Goal: Task Accomplishment & Management: Manage account settings

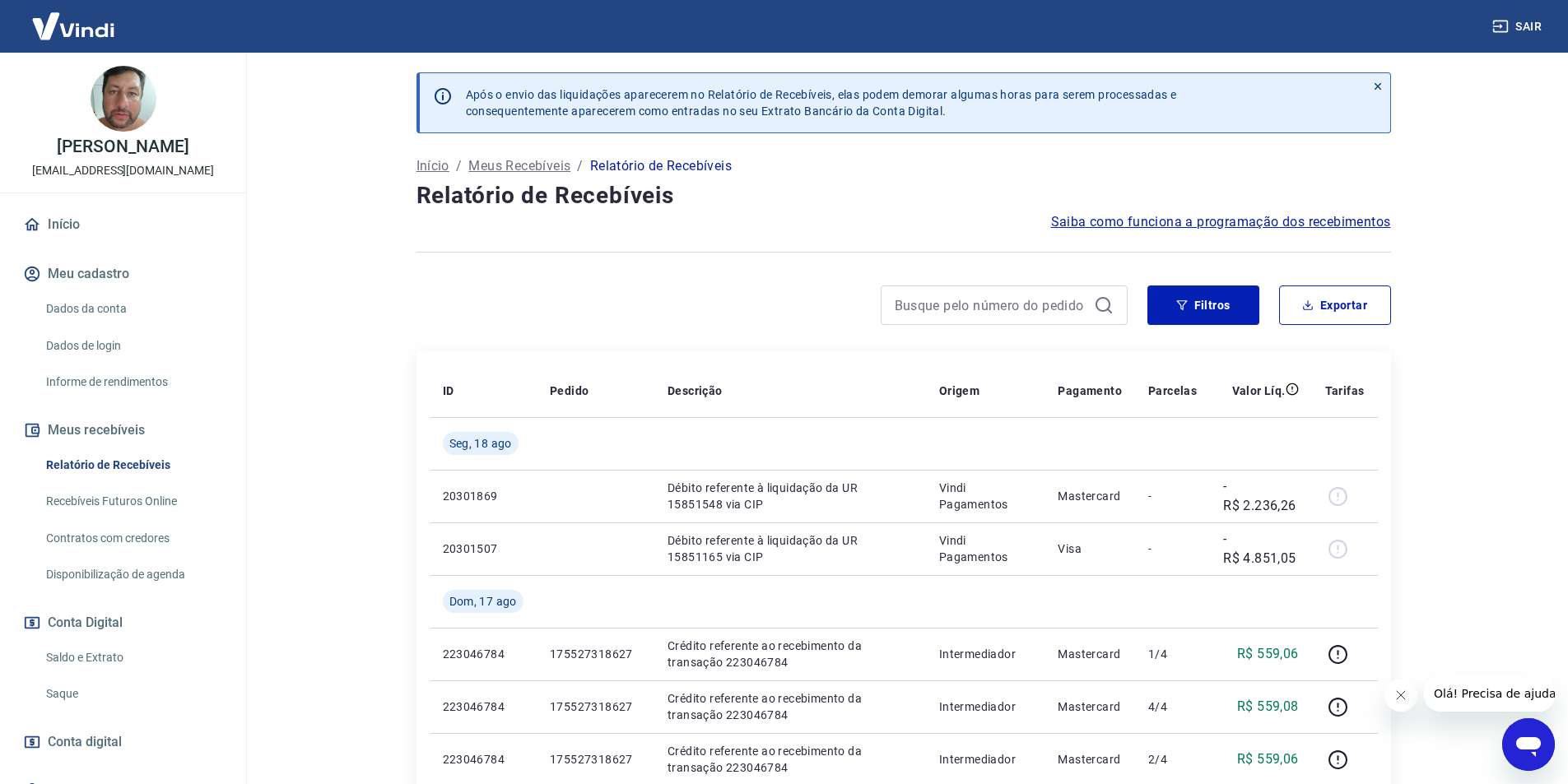
click at [75, 687] on link "Saque" at bounding box center [132, 694] width 186 height 34
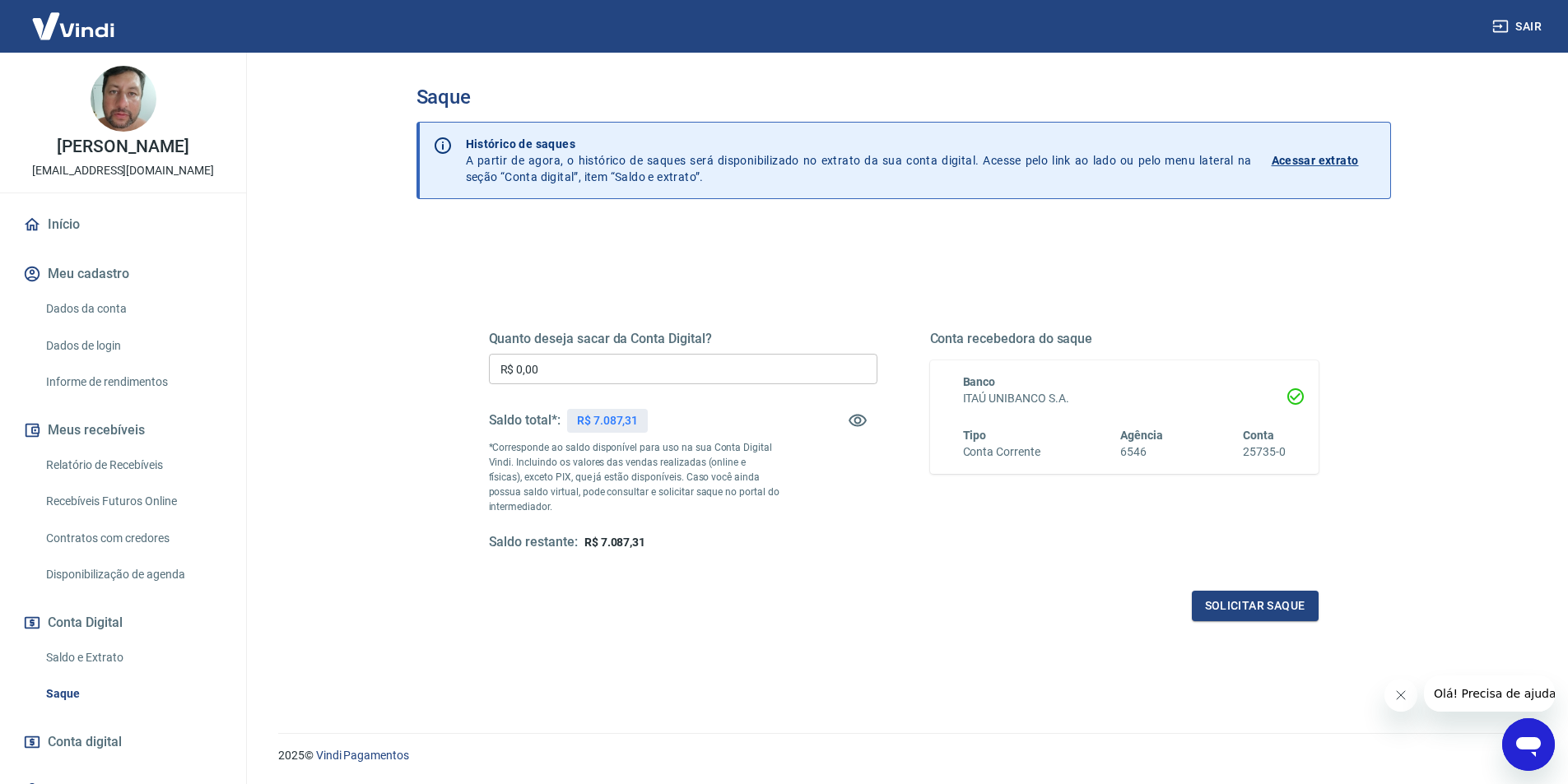
click at [83, 232] on link "Início" at bounding box center [123, 224] width 207 height 36
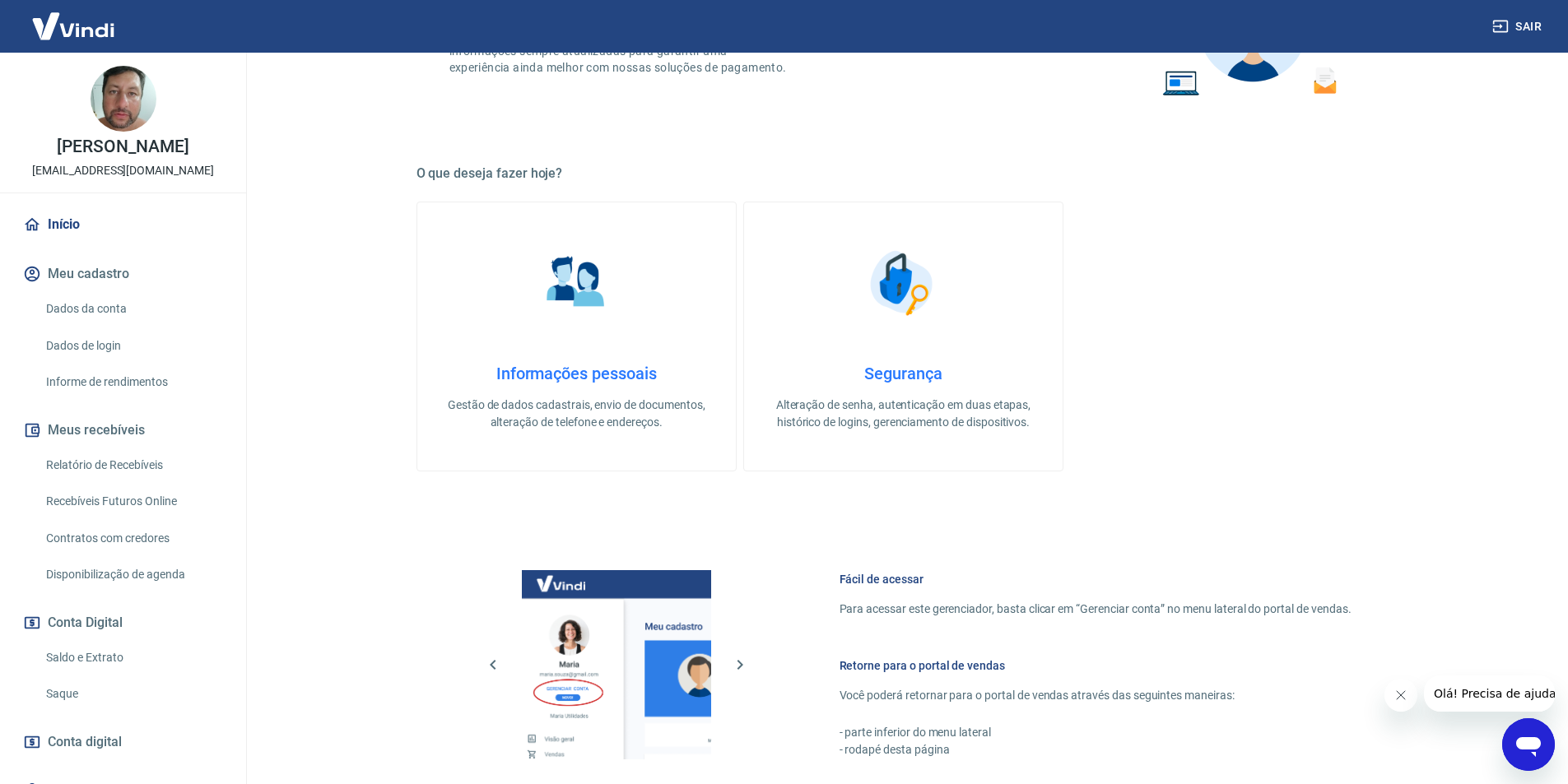
scroll to position [627, 0]
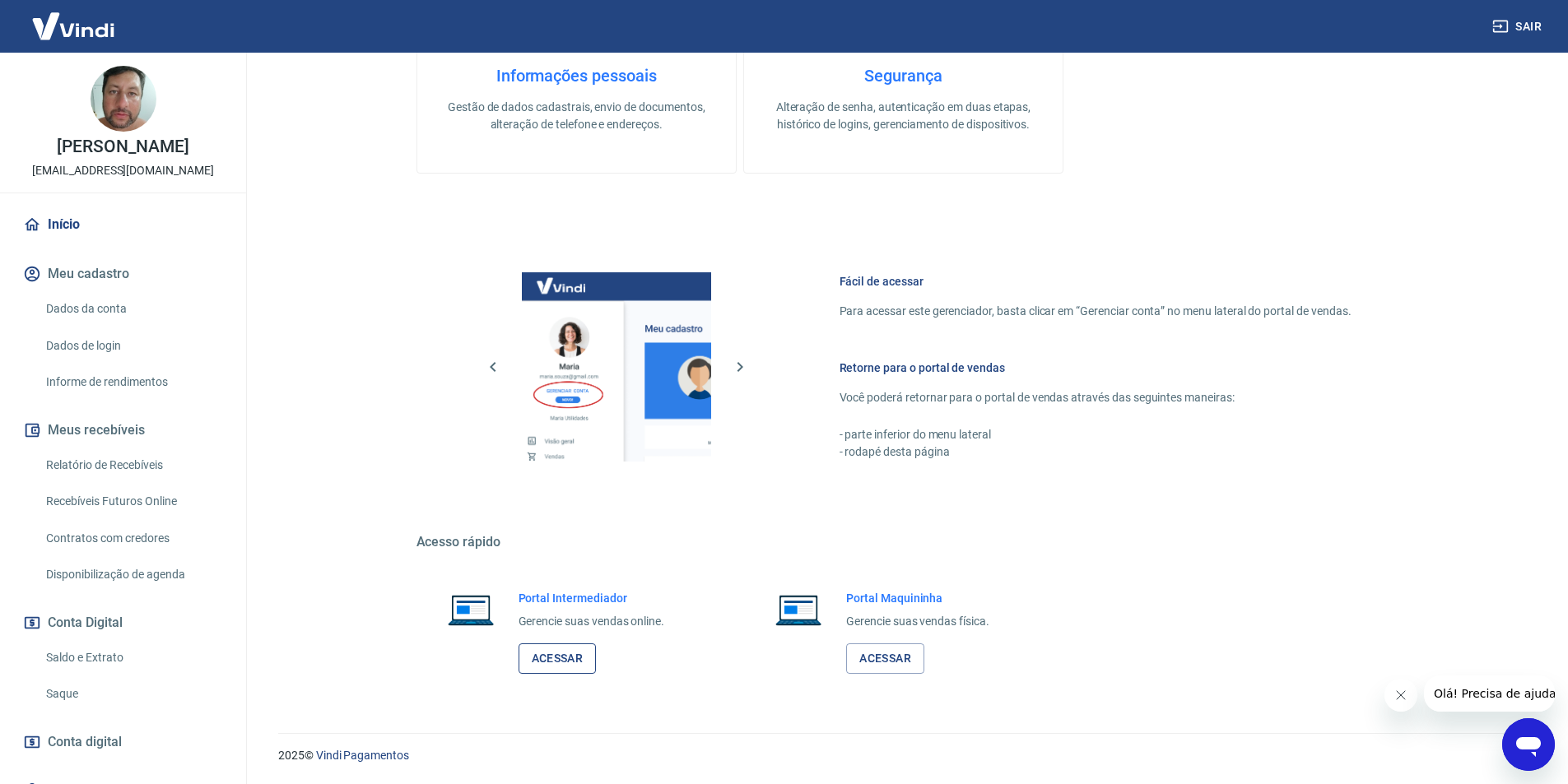
click at [568, 655] on link "Acessar" at bounding box center [558, 658] width 78 height 30
